Goal: Task Accomplishment & Management: Complete application form

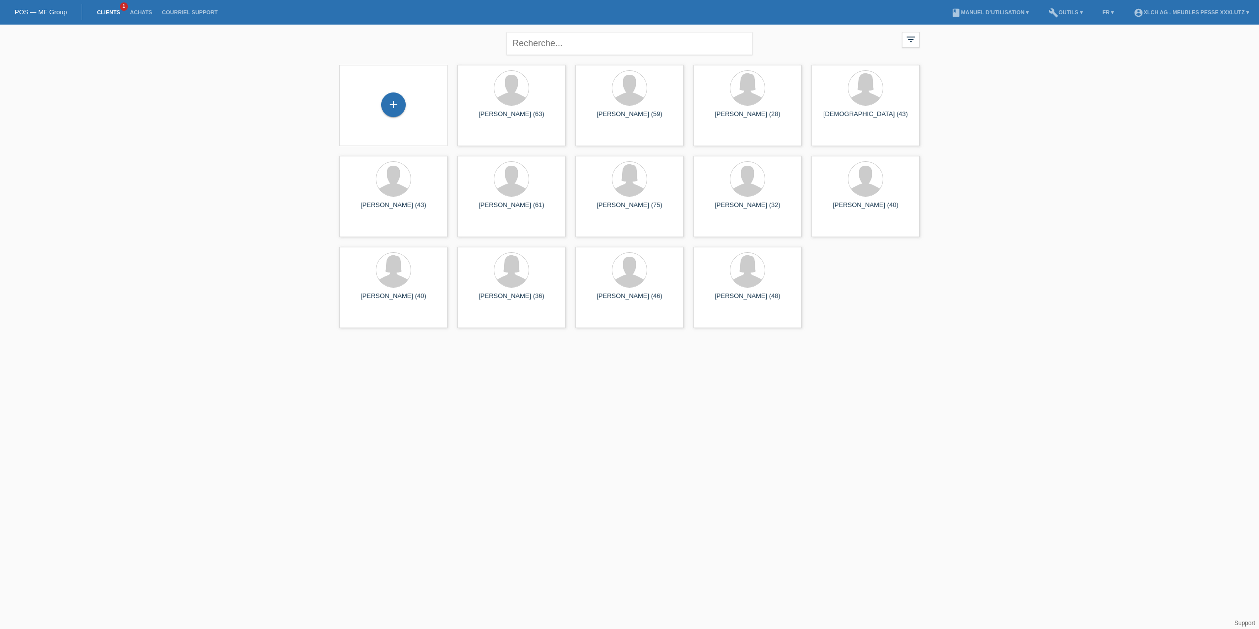
click at [408, 80] on div "+" at bounding box center [393, 105] width 108 height 81
click at [397, 101] on div "+" at bounding box center [393, 104] width 25 height 25
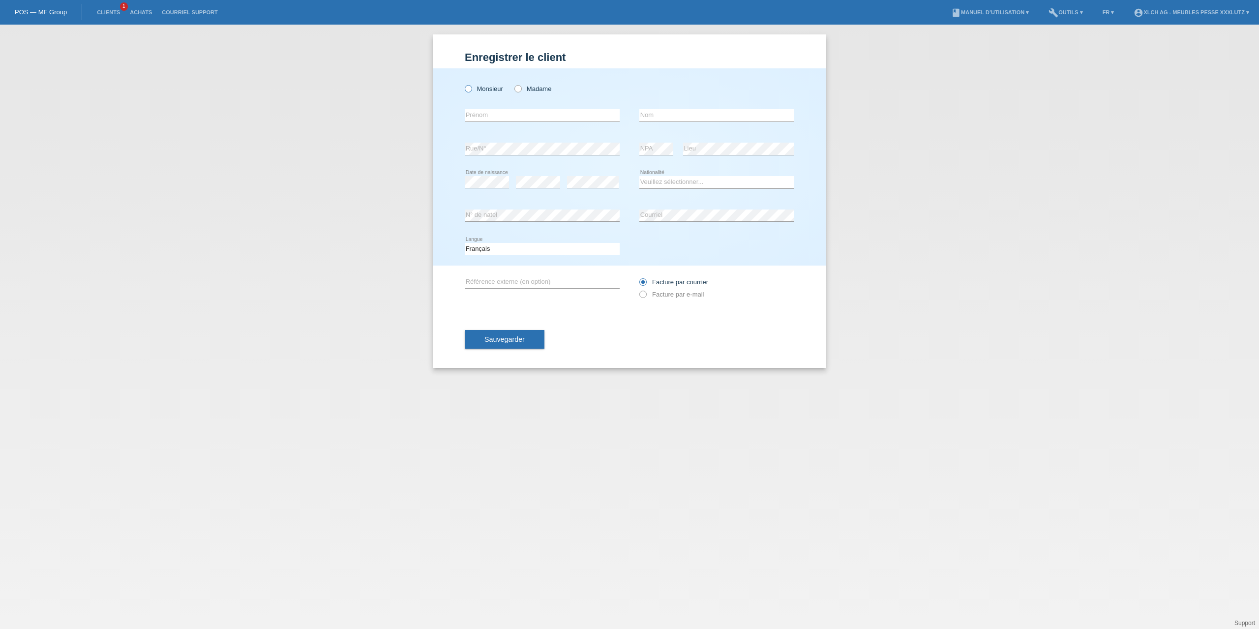
click at [492, 87] on label "Monsieur" at bounding box center [484, 88] width 38 height 7
click at [471, 87] on input "Monsieur" at bounding box center [468, 88] width 6 height 6
radio input "true"
click at [485, 107] on div "error Prénom" at bounding box center [542, 115] width 155 height 33
click at [485, 115] on input "text" at bounding box center [542, 115] width 155 height 12
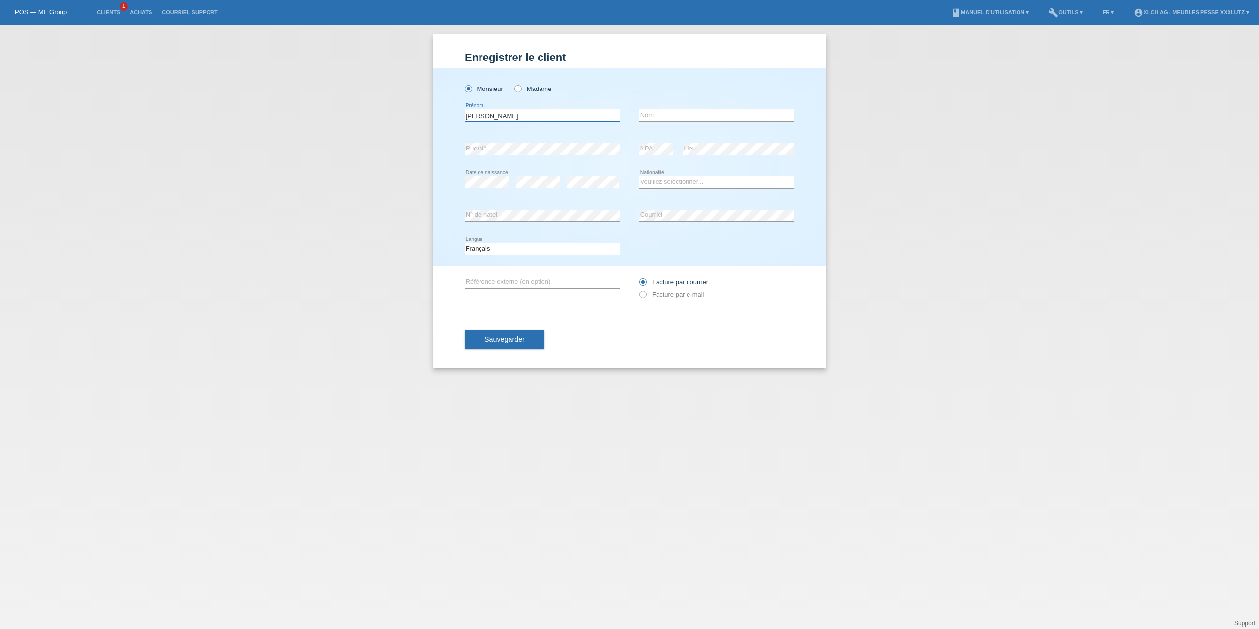
type input "[PERSON_NAME]"
click at [684, 117] on input "text" at bounding box center [716, 115] width 155 height 12
type input "Ferati"
click at [492, 175] on div "error Date de naissance" at bounding box center [487, 182] width 44 height 33
click at [487, 175] on div "error Date de naissance" at bounding box center [487, 182] width 44 height 33
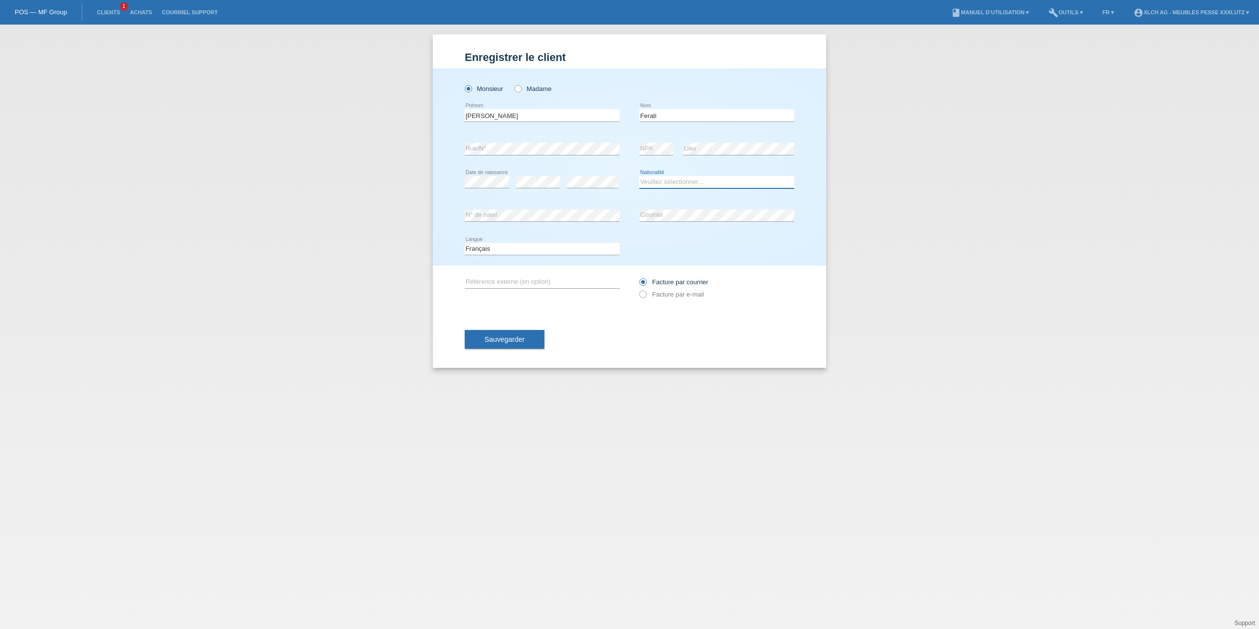
click at [669, 178] on select "Veuillez sélectionner... Suisse Allemagne Autriche Liechtenstein ------------ A…" at bounding box center [716, 182] width 155 height 12
click at [639, 176] on select "Veuillez sélectionner... Suisse Allemagne Autriche Liechtenstein ------------ A…" at bounding box center [716, 182] width 155 height 12
click at [670, 180] on select "Veuillez sélectionner... Suisse Allemagne Autriche Liechtenstein ------------ A…" at bounding box center [716, 182] width 155 height 12
select select "XK"
click at [639, 176] on select "Veuillez sélectionner... Suisse Allemagne Autriche Liechtenstein ------------ A…" at bounding box center [716, 182] width 155 height 12
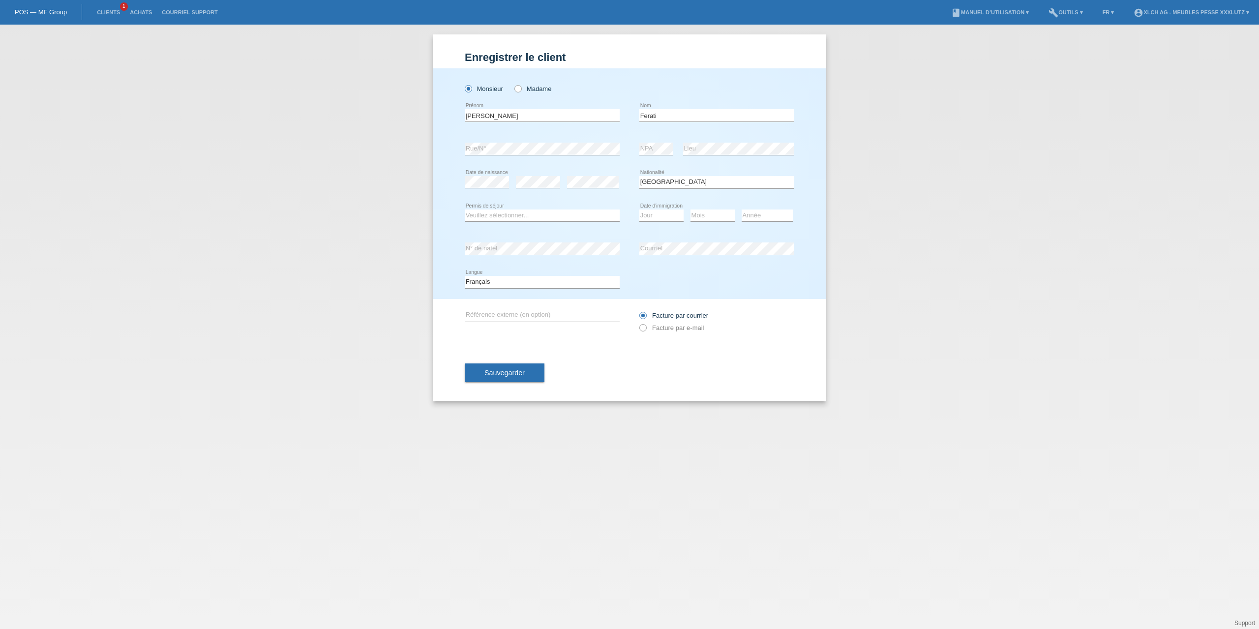
click at [562, 208] on div "Veuillez sélectionner... C B B - Statut de réfugié Autre error Permis de séjour" at bounding box center [542, 215] width 155 height 33
drag, startPoint x: 559, startPoint y: 210, endPoint x: 558, endPoint y: 214, distance: 5.0
click at [559, 210] on select "Veuillez sélectionner... C B B - Statut de réfugié Autre" at bounding box center [542, 216] width 155 height 12
select select "C"
click at [465, 210] on select "Veuillez sélectionner... C B B - Statut de réfugié Autre" at bounding box center [542, 216] width 155 height 12
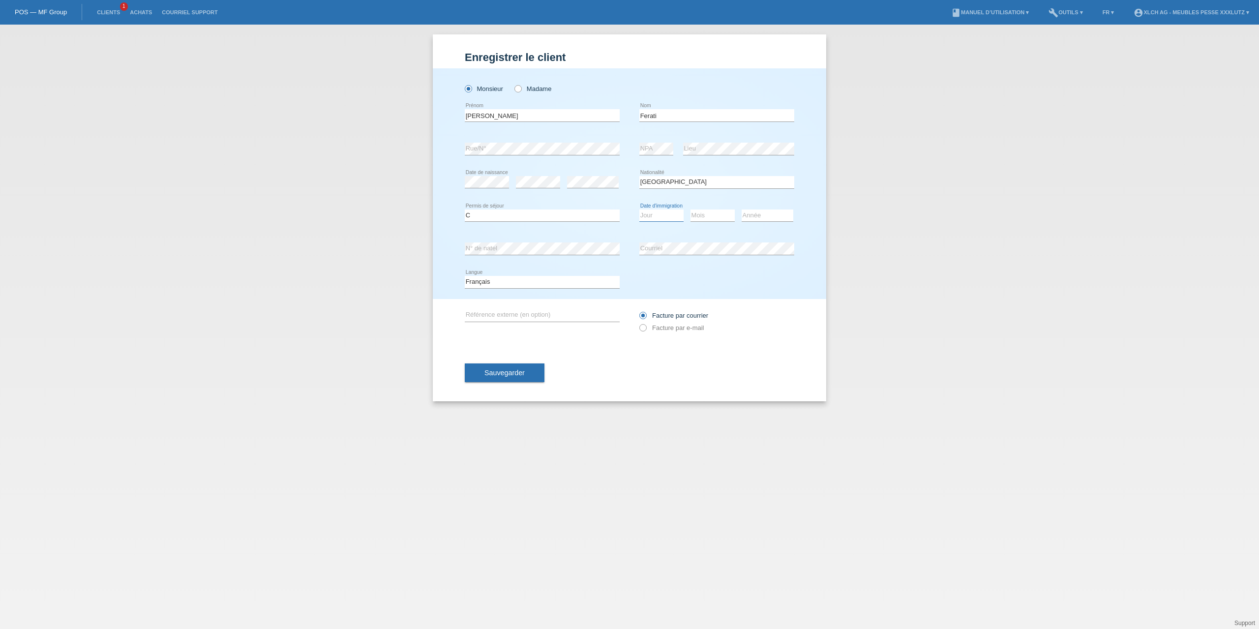
click at [648, 212] on select "Jour 01 02 03 04 05 06 07 08 09 10 11" at bounding box center [661, 216] width 44 height 12
select select "11"
click at [698, 211] on select "Mois 01 02 03 04 05 06 07 08 09 10 11" at bounding box center [712, 216] width 44 height 12
select select "04"
click at [770, 219] on select "Année 2025 2024 2023 2022 2021 2020 2019 2018 2017 2016 2015 2014 2013 2012 201…" at bounding box center [768, 216] width 52 height 12
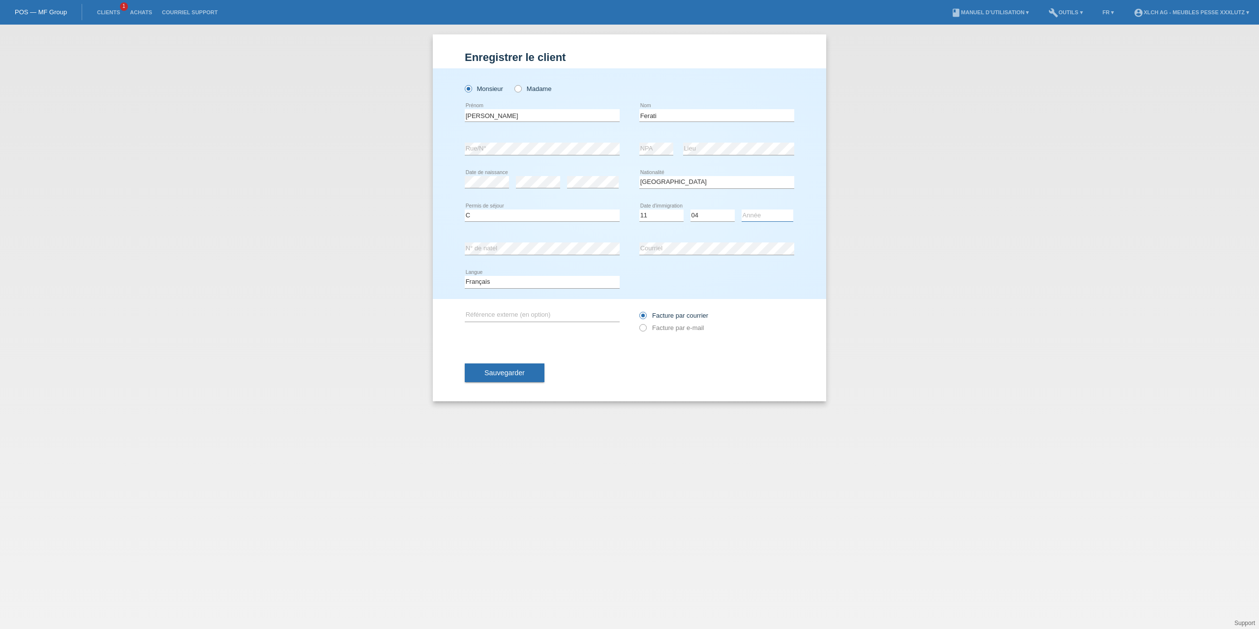
select select "2003"
click at [681, 227] on div "Jour 01 02 03 04 05 06 07 08 09 10 11 12 13 14 15 16" at bounding box center [661, 215] width 44 height 33
click at [673, 182] on select "Veuillez sélectionner... Suisse Allemagne Autriche Liechtenstein ------------ A…" at bounding box center [716, 182] width 155 height 12
select select "MK"
click at [639, 176] on select "Veuillez sélectionner... Suisse Allemagne Autriche Liechtenstein ------------ A…" at bounding box center [716, 182] width 155 height 12
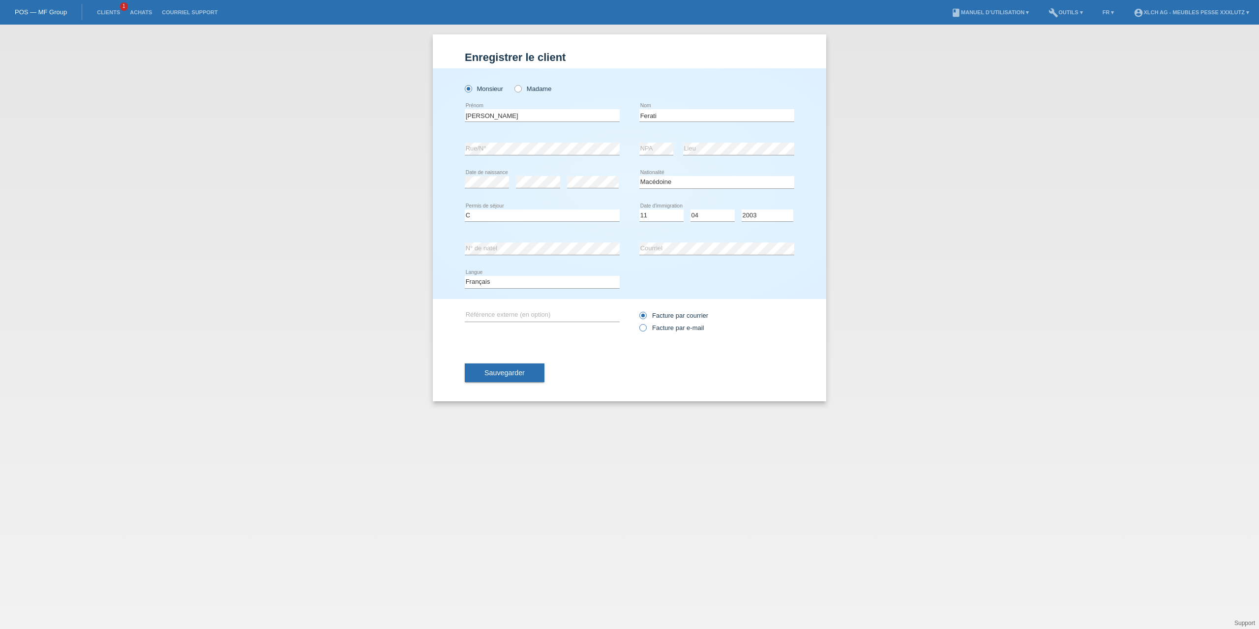
click at [698, 330] on label "Facture par e-mail" at bounding box center [671, 327] width 64 height 7
click at [646, 330] on input "Facture par e-mail" at bounding box center [642, 330] width 6 height 12
radio input "true"
click at [524, 371] on span "Sauvegarder" at bounding box center [504, 373] width 40 height 8
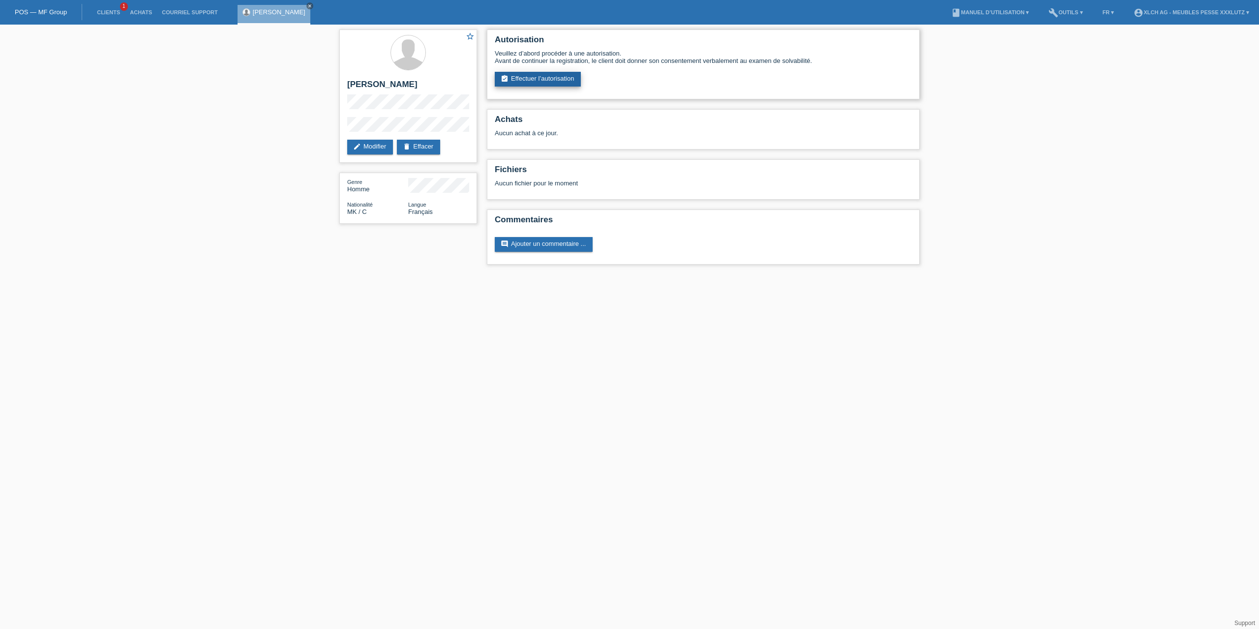
click at [559, 77] on link "assignment_turned_in Effectuer l’autorisation" at bounding box center [538, 79] width 86 height 15
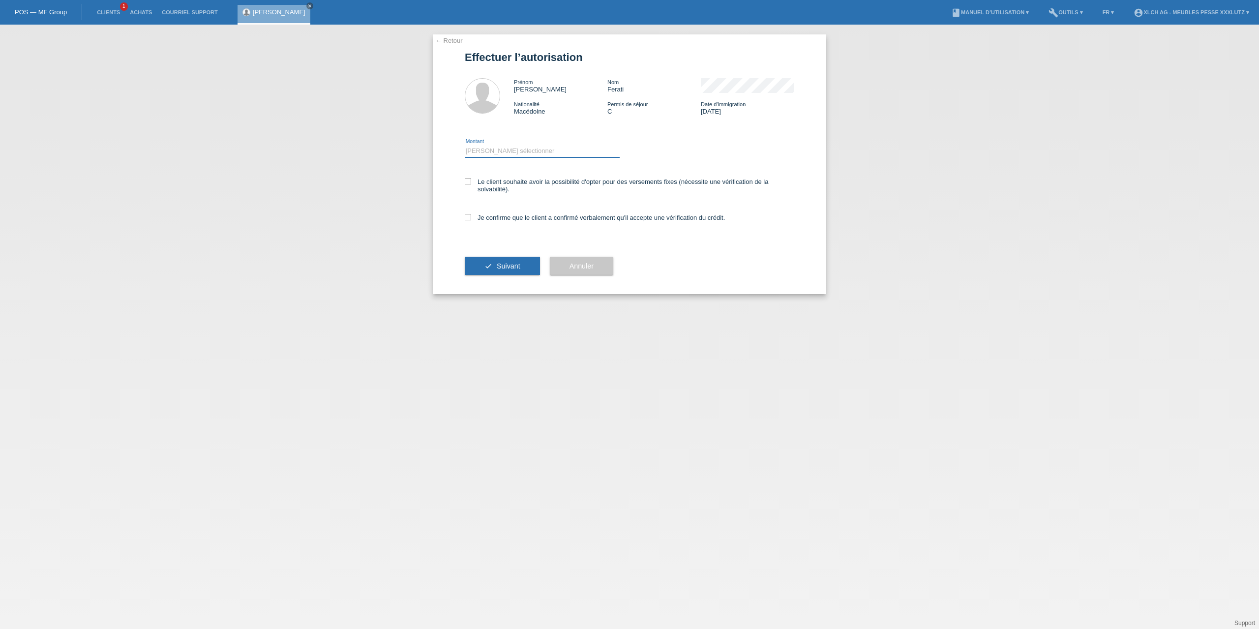
drag, startPoint x: 509, startPoint y: 150, endPoint x: 514, endPoint y: 148, distance: 6.4
click at [509, 150] on select "Veuillez sélectionner CHF 1.00 - CHF 499.00 CHF 500.00 - CHF 1'999.00 CHF 2'000…" at bounding box center [542, 151] width 155 height 12
select select "2"
click at [465, 145] on select "Veuillez sélectionner CHF 1.00 - CHF 499.00 CHF 500.00 - CHF 1'999.00 CHF 2'000…" at bounding box center [542, 151] width 155 height 12
click at [501, 181] on label "Le client souhaite avoir la possibilité d'opter pour des versements fixes (néce…" at bounding box center [630, 185] width 330 height 15
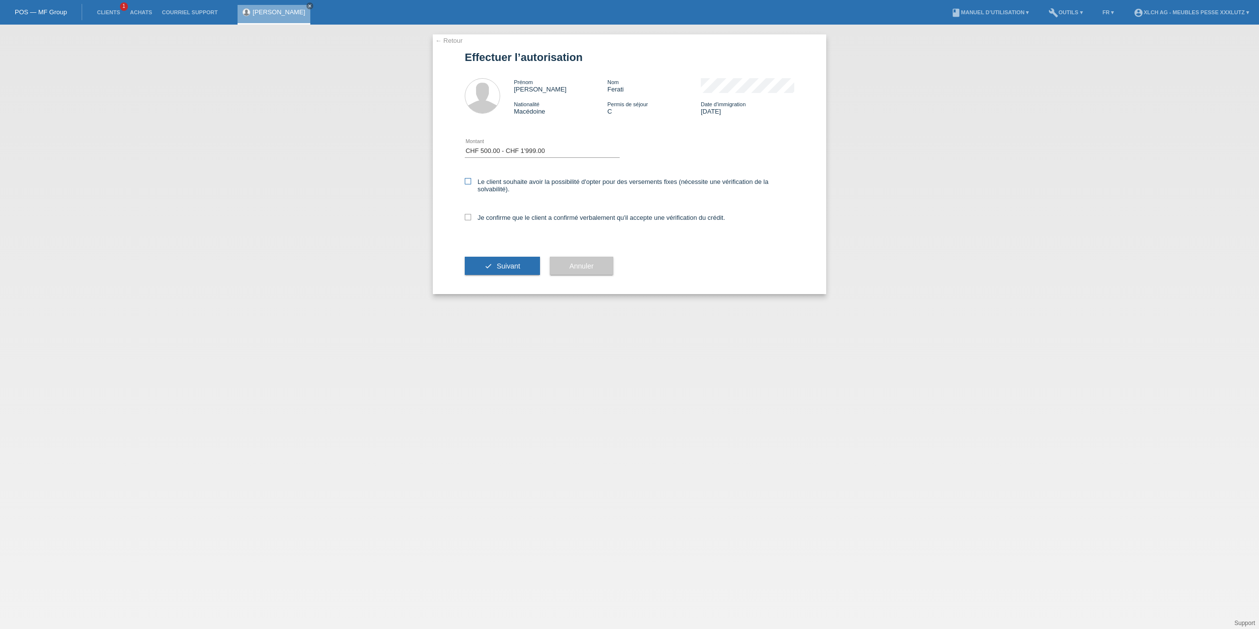
click at [471, 181] on input "Le client souhaite avoir la possibilité d'opter pour des versements fixes (néce…" at bounding box center [468, 181] width 6 height 6
checkbox input "true"
click at [492, 212] on div "Je confirme que le client a confirmé verbalement qu'il accepte une vérification…" at bounding box center [630, 220] width 330 height 33
click at [493, 216] on label "Je confirme que le client a confirmé verbalement qu'il accepte une vérification…" at bounding box center [595, 217] width 260 height 7
click at [471, 216] on input "Je confirme que le client a confirmé verbalement qu'il accepte une vérification…" at bounding box center [468, 217] width 6 height 6
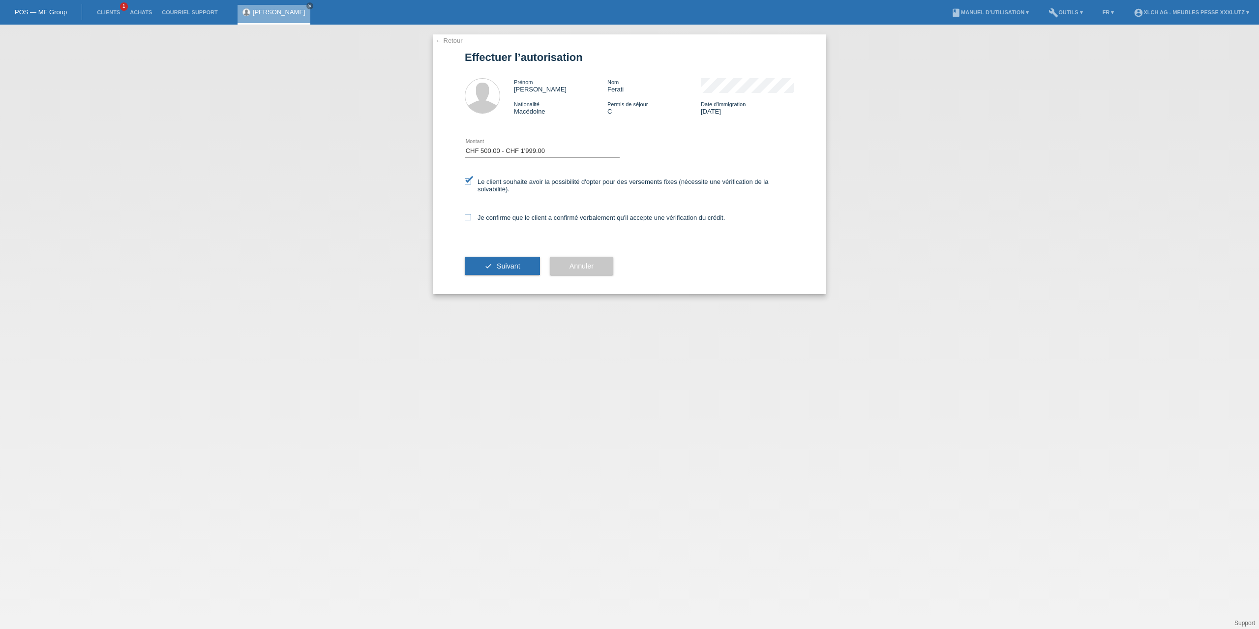
checkbox input "true"
click at [507, 262] on button "check Suivant" at bounding box center [502, 266] width 75 height 19
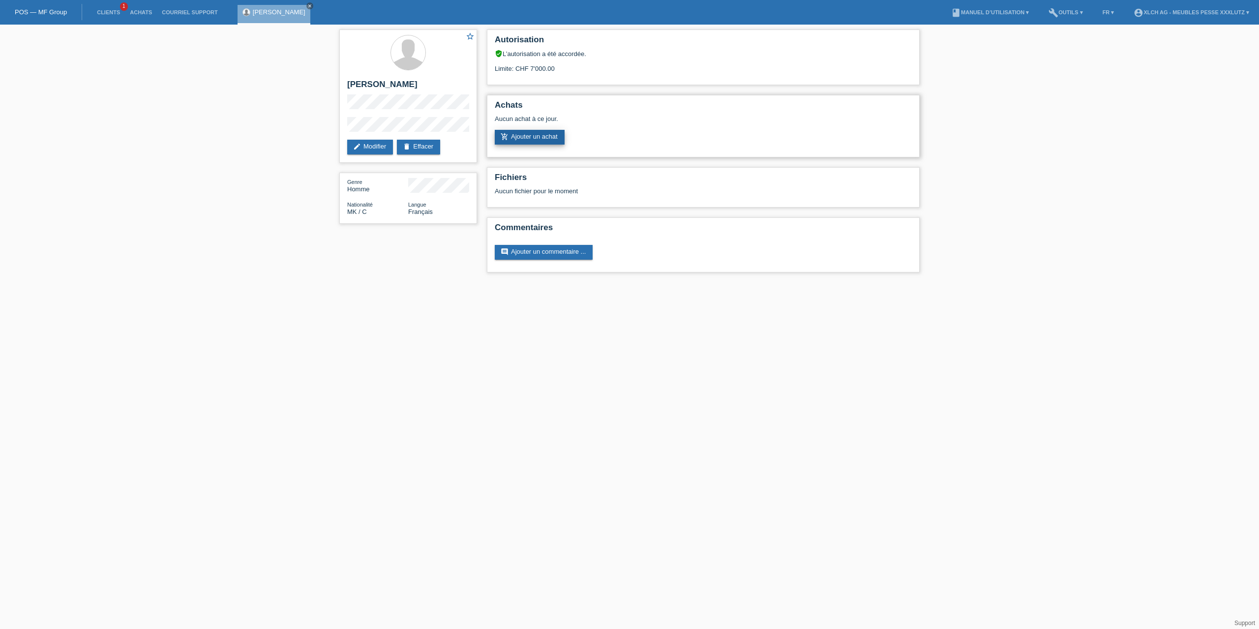
click at [547, 135] on link "add_shopping_cart Ajouter un achat" at bounding box center [530, 137] width 70 height 15
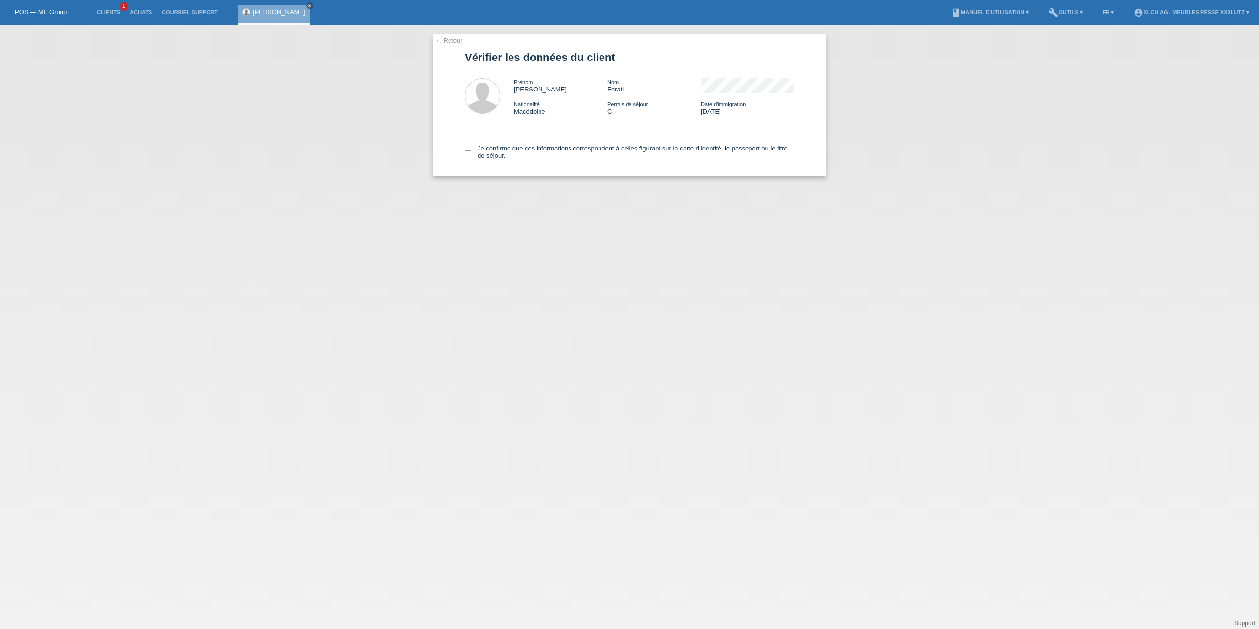
click at [514, 151] on label "Je confirme que ces informations correspondent à celles figurant sur la carte d…" at bounding box center [630, 152] width 330 height 15
click at [471, 151] on input "Je confirme que ces informations correspondent à celles figurant sur la carte d…" at bounding box center [468, 148] width 6 height 6
checkbox input "true"
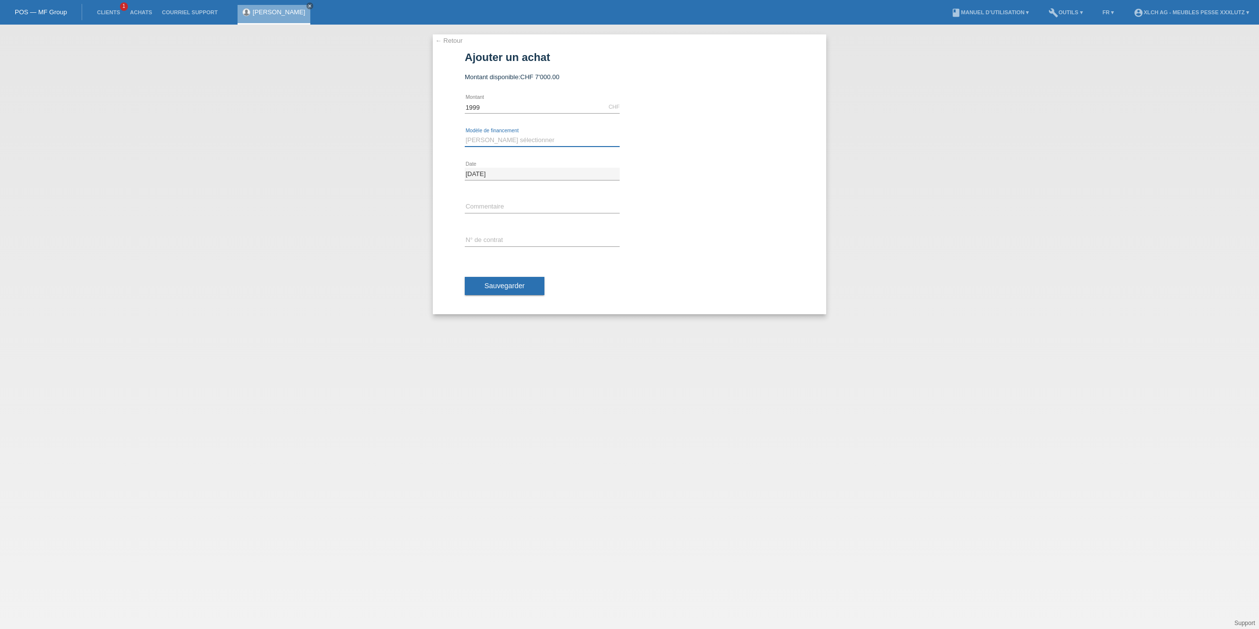
type input "1999.00"
click at [534, 142] on select "Veuillez sélectionner Achat sur facture avec paiement partiel Taux fixes - Paie…" at bounding box center [542, 140] width 155 height 12
select select "109"
click at [465, 134] on select "Veuillez sélectionner Achat sur facture avec paiement partiel Taux fixes - Paie…" at bounding box center [542, 140] width 155 height 12
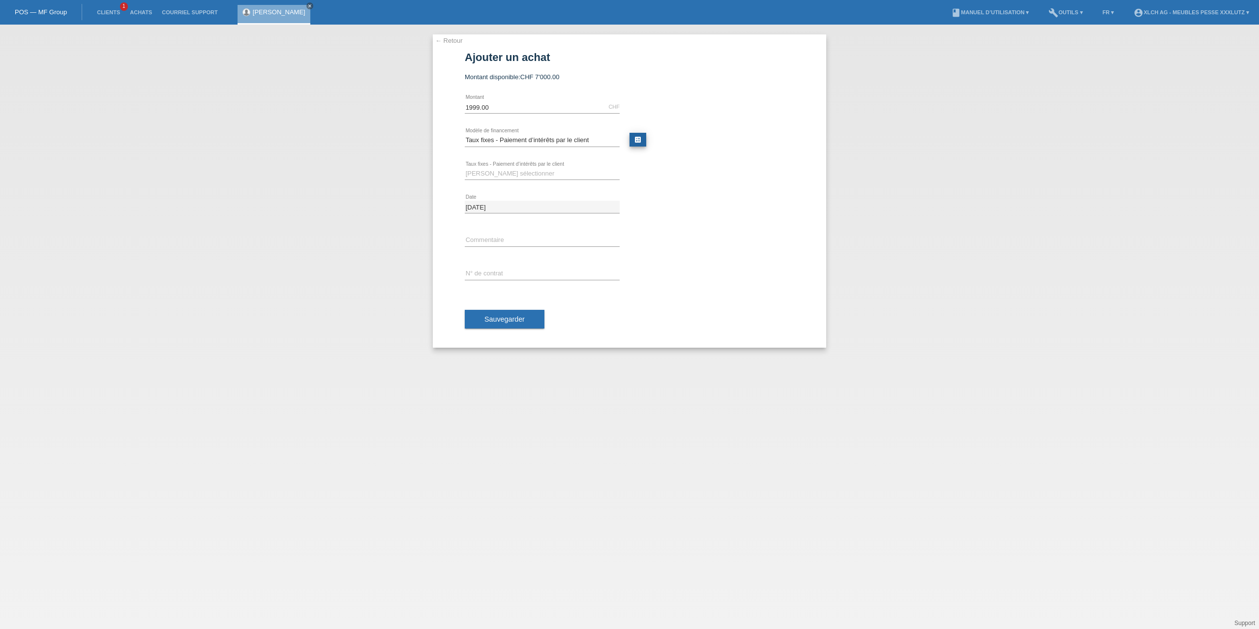
click at [645, 136] on link "calculate" at bounding box center [638, 140] width 17 height 14
type input "1999.00"
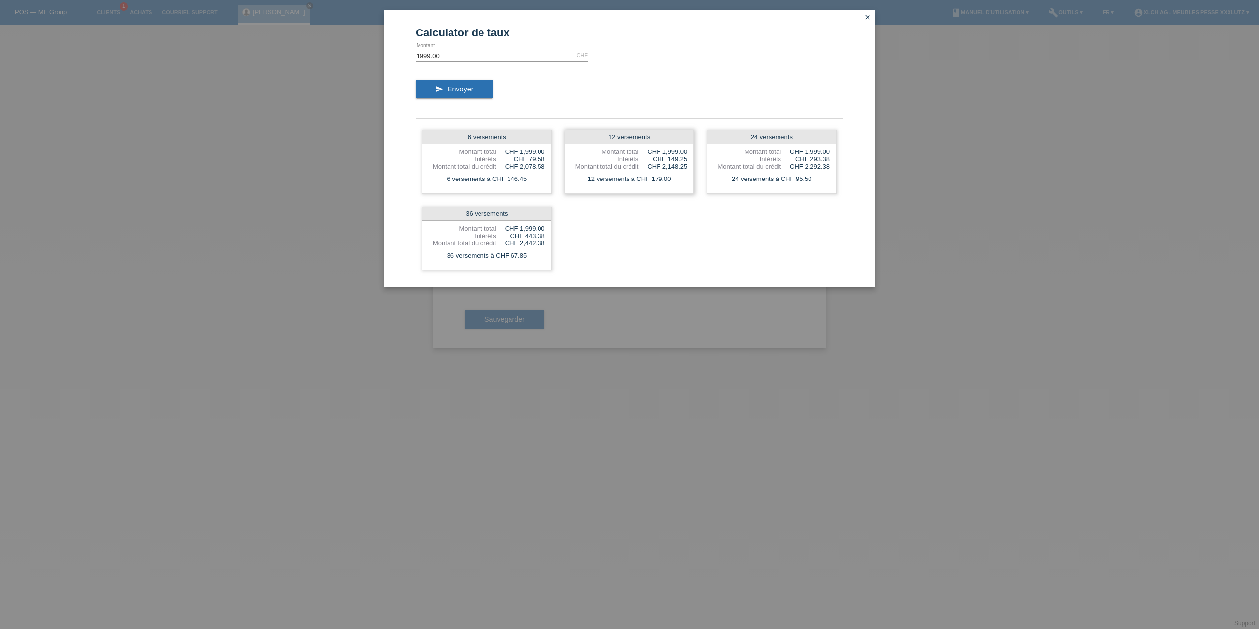
click at [626, 135] on div "12 versements" at bounding box center [629, 137] width 129 height 14
click at [869, 14] on icon "close" at bounding box center [868, 17] width 8 height 8
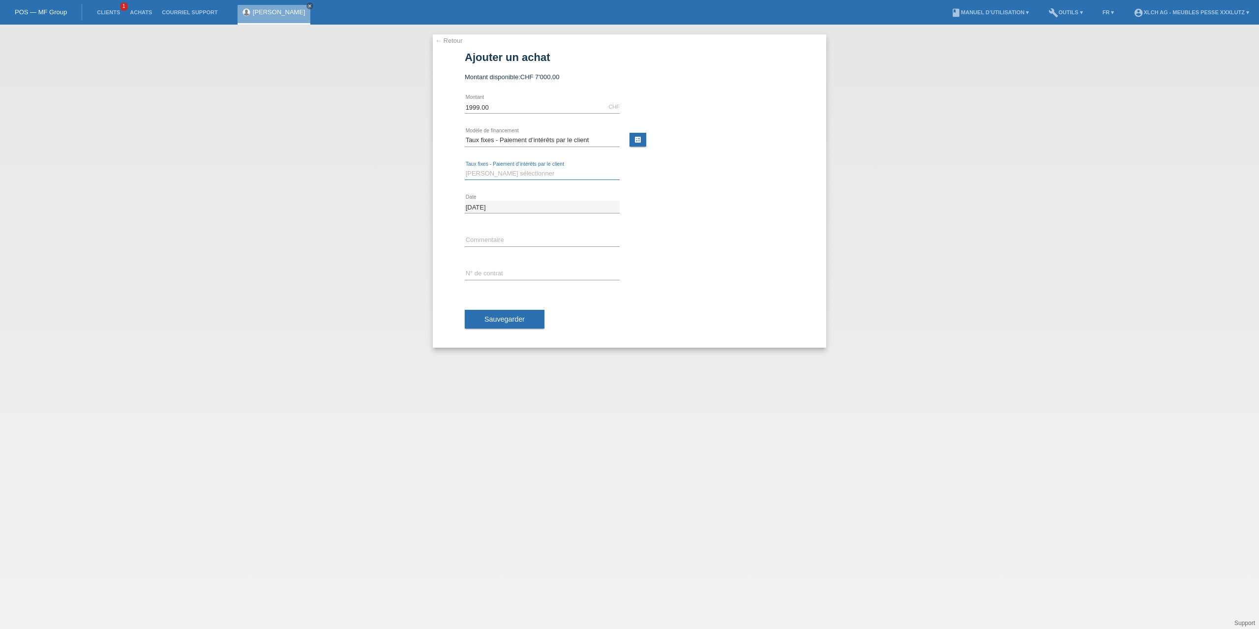
click at [528, 171] on select "Veuillez sélectionner 6 versements 12 versements 24 versements 36 versements" at bounding box center [542, 174] width 155 height 12
select select "314"
click at [465, 168] on select "Veuillez sélectionner 6 versements 12 versements 24 versements 36 versements" at bounding box center [542, 174] width 155 height 12
click at [489, 249] on div "error Commentaire" at bounding box center [542, 240] width 155 height 33
click at [495, 243] on input "text" at bounding box center [542, 240] width 155 height 12
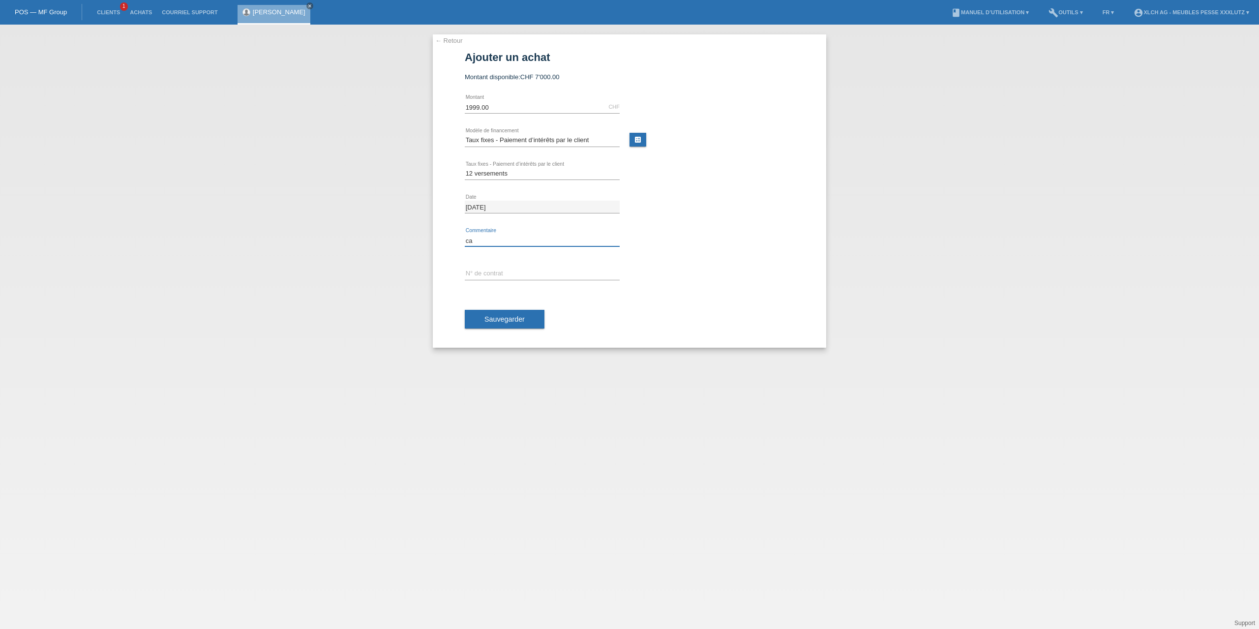
type input "c"
type input "Canapé"
click at [480, 270] on input "text" at bounding box center [542, 274] width 155 height 12
type input "M50C4F"
click at [517, 323] on span "Sauvegarder" at bounding box center [504, 319] width 40 height 8
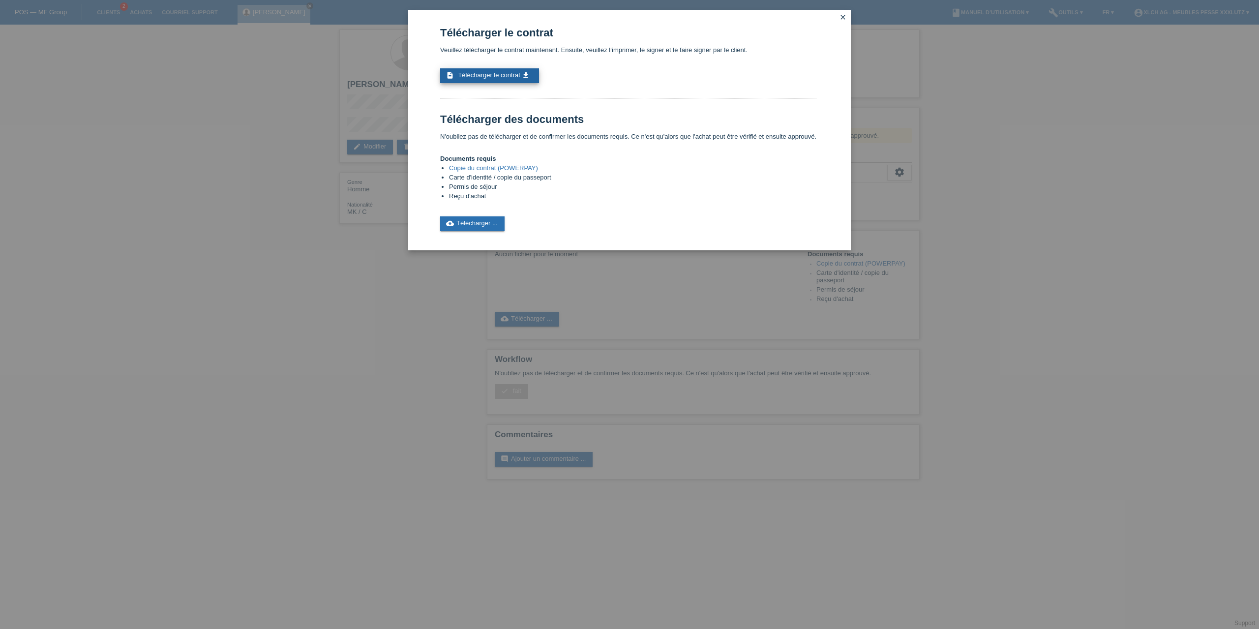
click at [523, 71] on icon "get_app" at bounding box center [526, 75] width 8 height 8
click at [475, 222] on link "cloud_upload Télécharger ..." at bounding box center [472, 223] width 64 height 15
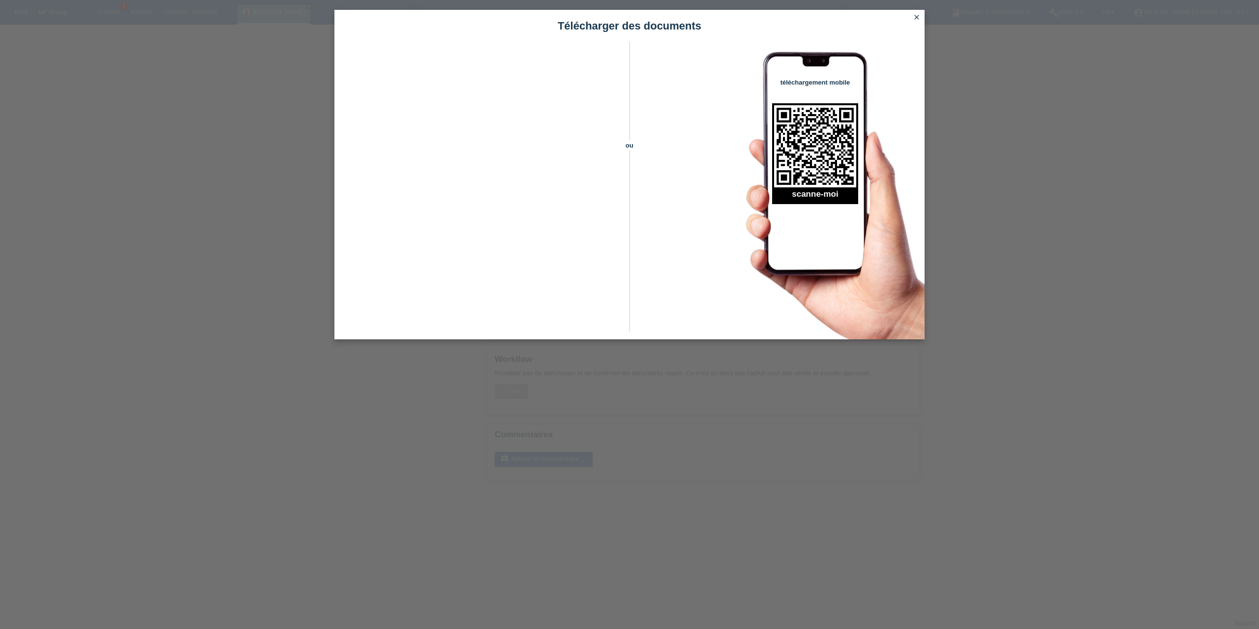
click at [913, 16] on icon "close" at bounding box center [917, 17] width 8 height 8
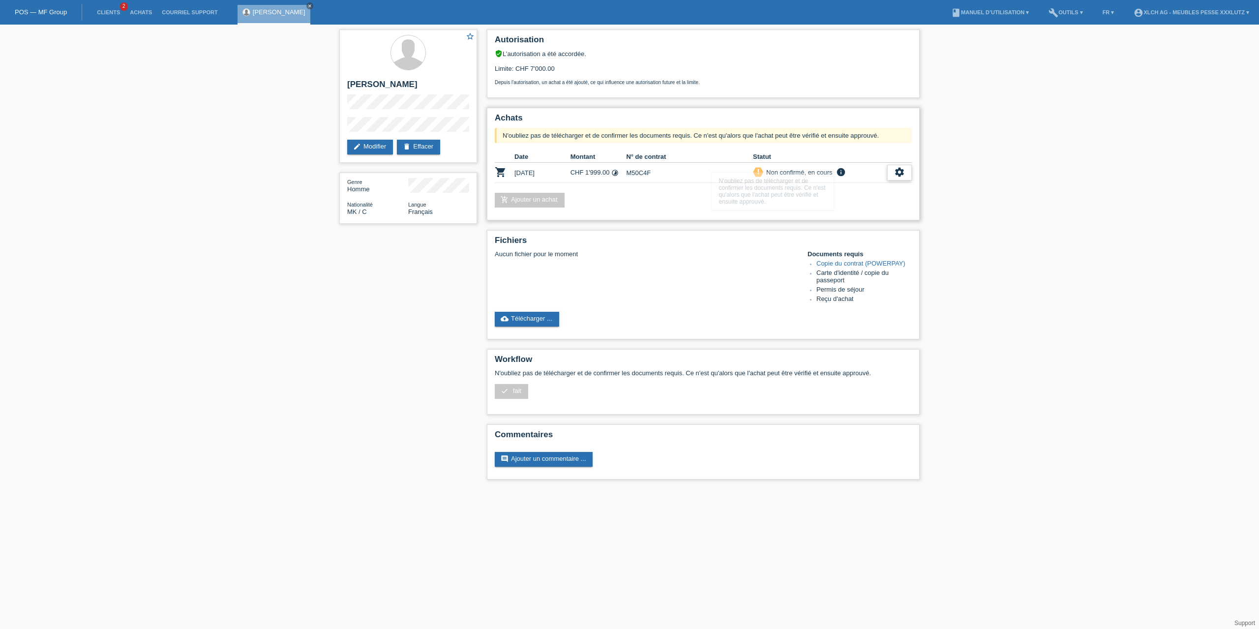
click at [901, 173] on icon "settings" at bounding box center [899, 172] width 11 height 11
click at [851, 204] on span "Télécharger CGV" at bounding box center [843, 203] width 53 height 12
click at [900, 176] on icon "settings" at bounding box center [899, 172] width 11 height 11
click at [861, 219] on span "Télécharger le contrat" at bounding box center [849, 217] width 65 height 12
click at [897, 170] on icon "settings" at bounding box center [899, 172] width 11 height 11
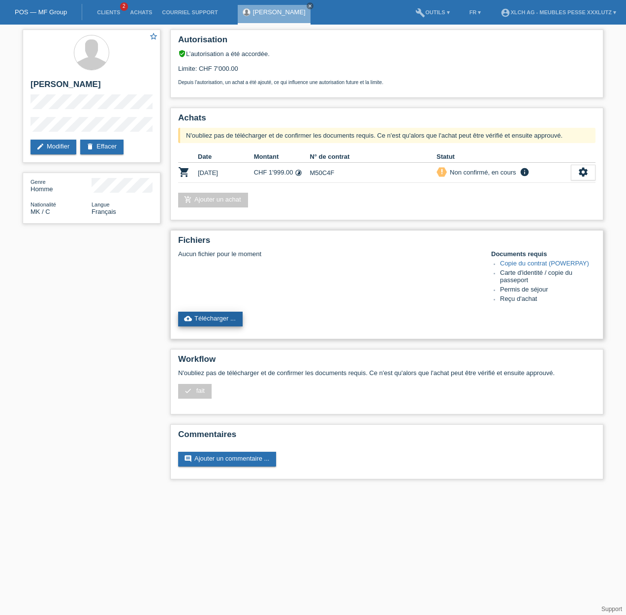
click at [227, 320] on link "cloud_upload Télécharger ..." at bounding box center [210, 319] width 64 height 15
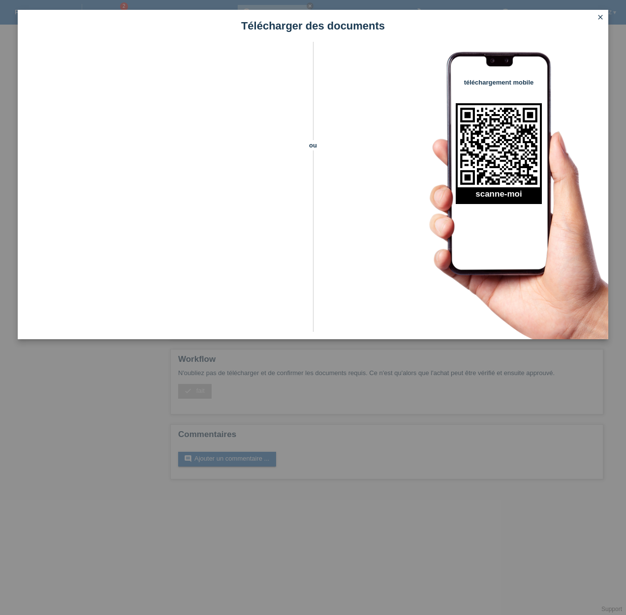
click at [602, 15] on icon "close" at bounding box center [600, 17] width 8 height 8
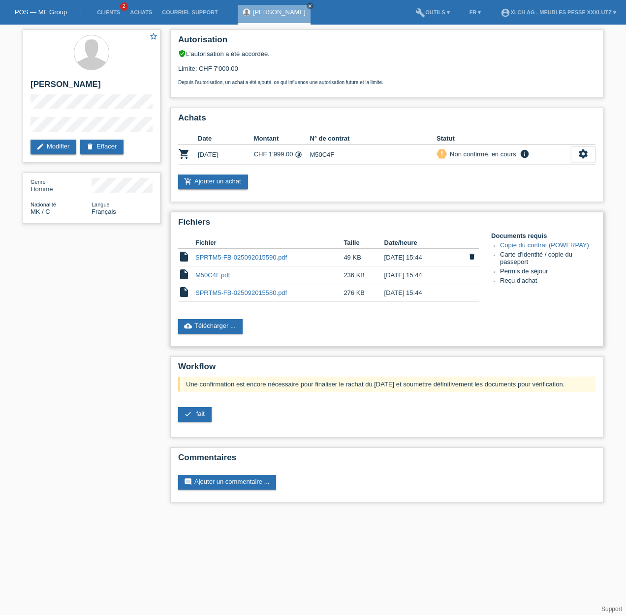
click at [269, 255] on link "SPRTM5-FB-025092015590.pdf" at bounding box center [240, 257] width 91 height 7
click at [210, 273] on link "M50C4F.pdf" at bounding box center [212, 274] width 34 height 7
click at [223, 288] on td "SPRTM5-FB-025092015580.pdf" at bounding box center [269, 293] width 148 height 18
click at [225, 292] on link "SPRTM5-FB-025092015580.pdf" at bounding box center [240, 292] width 91 height 7
click at [256, 293] on link "SPRTM5-FB-025092015580.pdf" at bounding box center [240, 292] width 91 height 7
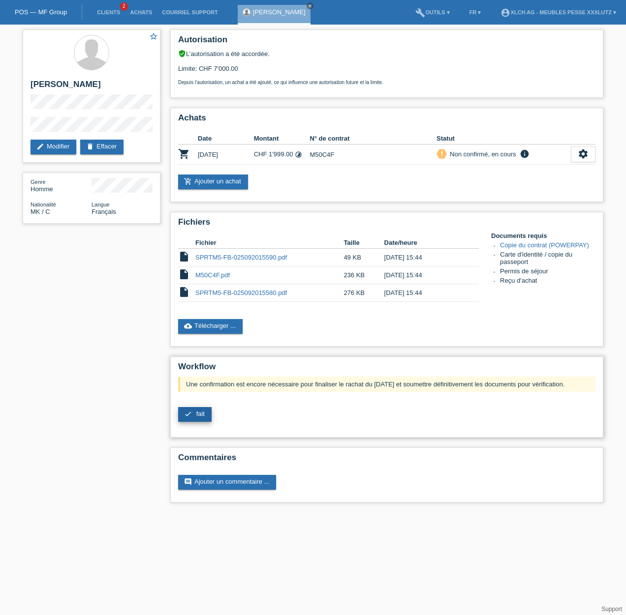
click at [203, 415] on span "fait" at bounding box center [200, 413] width 8 height 7
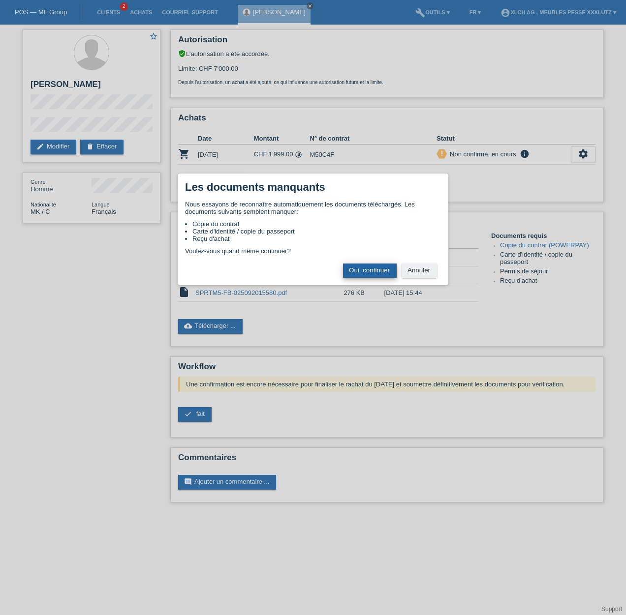
click at [372, 272] on button "Oui, continuer" at bounding box center [370, 271] width 54 height 14
